Goal: Find specific page/section: Find specific page/section

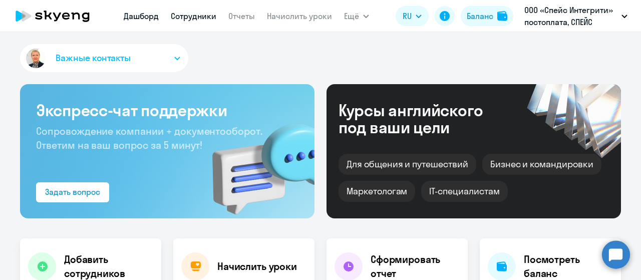
click at [197, 16] on link "Сотрудники" at bounding box center [194, 16] width 46 height 10
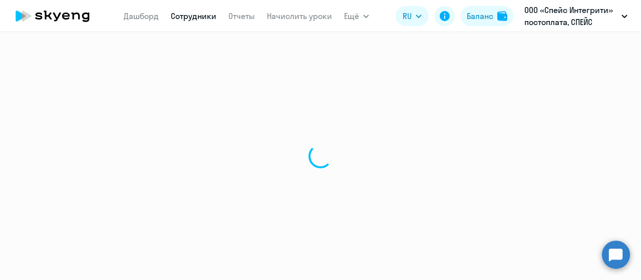
select select "30"
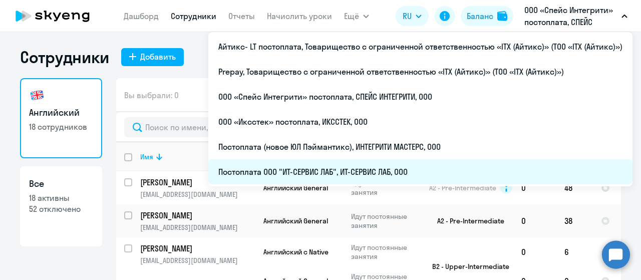
click at [337, 170] on li "Постоплата ООО "ИТ-СЕРВИС ЛАБ", ИТ-СЕРВИС ЛАБ, ООО" at bounding box center [420, 171] width 424 height 25
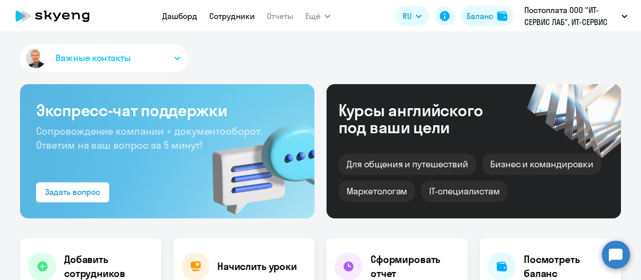
click at [232, 16] on link "Сотрудники" at bounding box center [232, 16] width 46 height 10
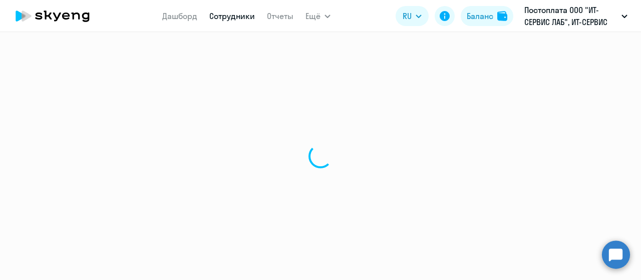
select select "30"
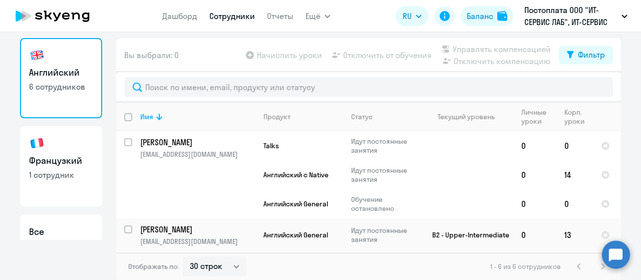
click at [54, 171] on p "1 сотрудник" at bounding box center [61, 174] width 64 height 11
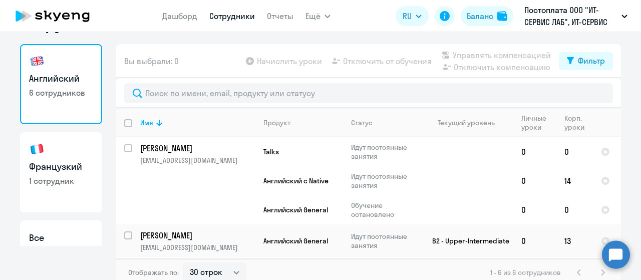
select select "30"
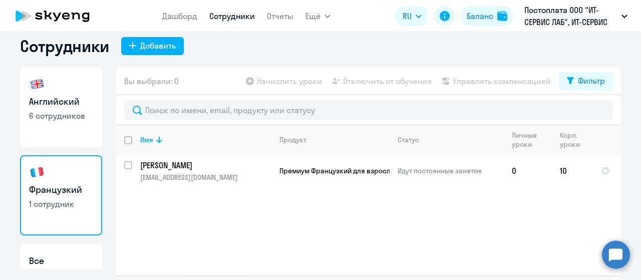
scroll to position [0, 0]
